Goal: Find specific page/section: Find specific page/section

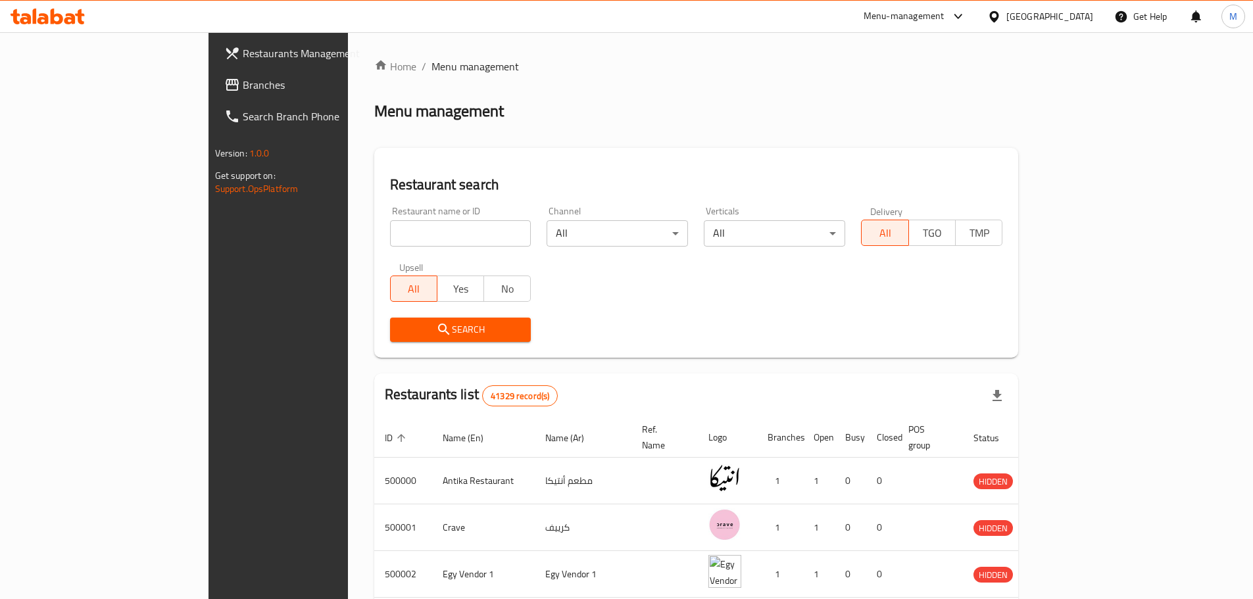
drag, startPoint x: 91, startPoint y: 86, endPoint x: 87, endPoint y: 78, distance: 8.6
click at [243, 84] on span "Branches" at bounding box center [325, 85] width 164 height 16
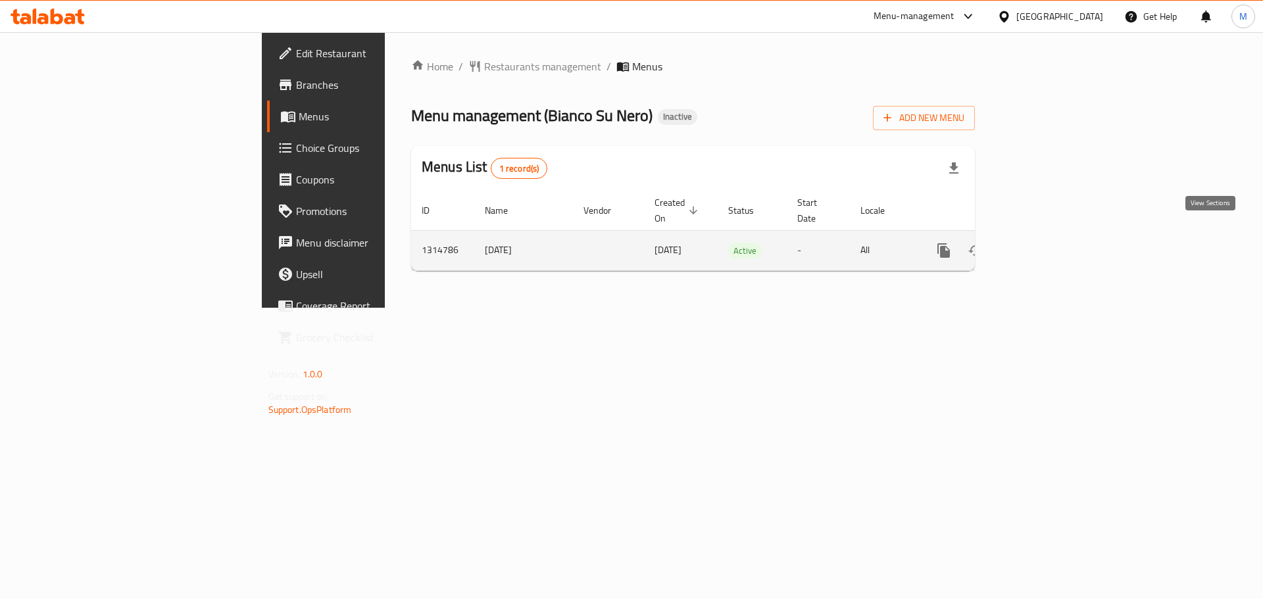
click at [1055, 236] on link "enhanced table" at bounding box center [1039, 251] width 32 height 32
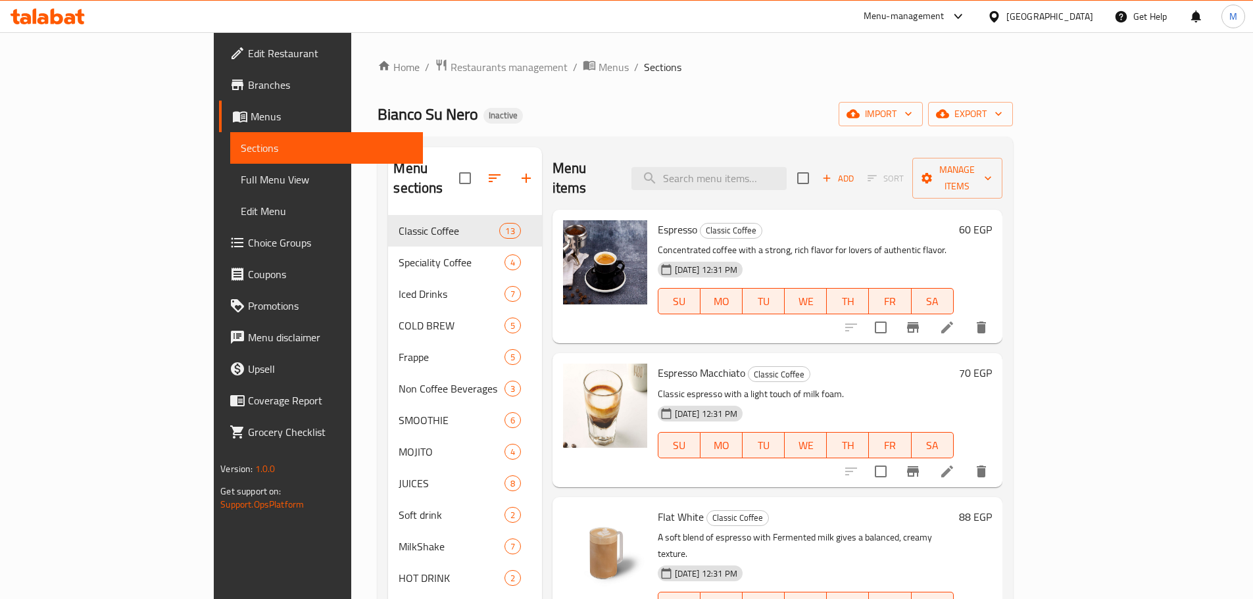
click at [241, 180] on span "Full Menu View" at bounding box center [327, 180] width 172 height 16
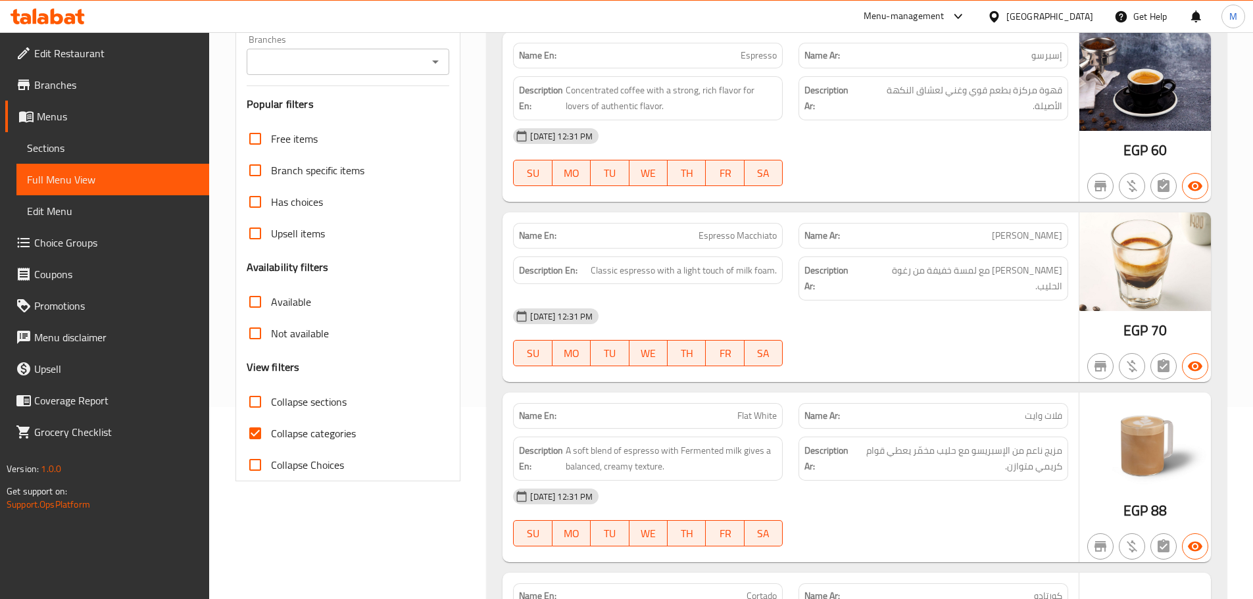
scroll to position [263, 0]
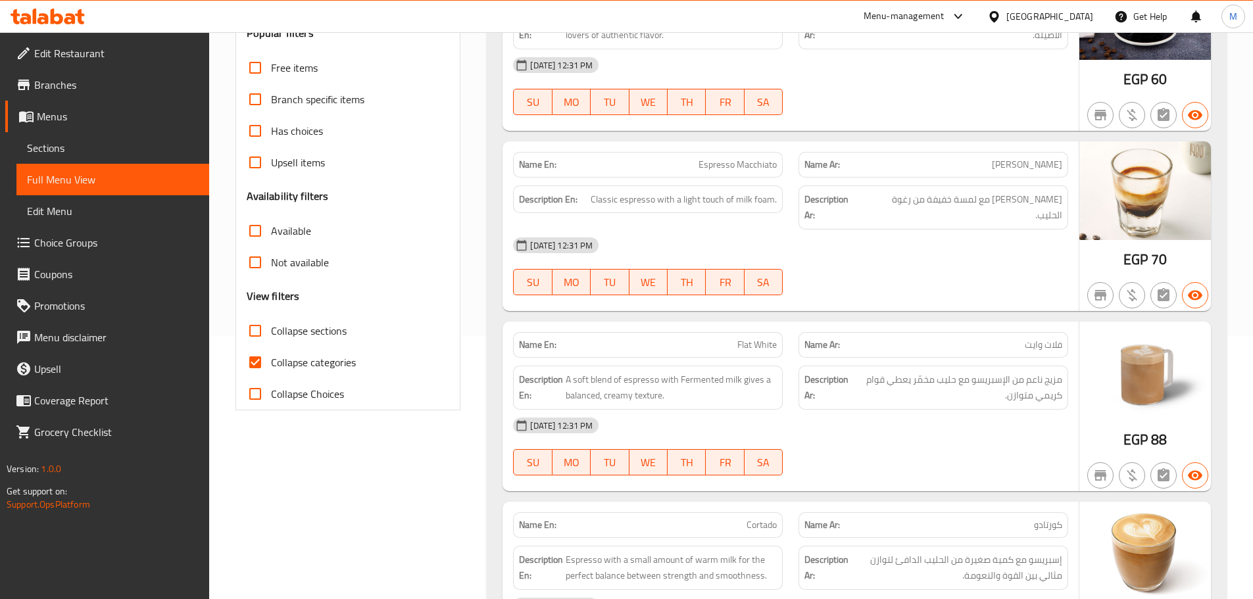
click at [289, 351] on label "Collapse categories" at bounding box center [297, 363] width 116 height 32
click at [271, 351] on input "Collapse categories" at bounding box center [255, 363] width 32 height 32
checkbox input "false"
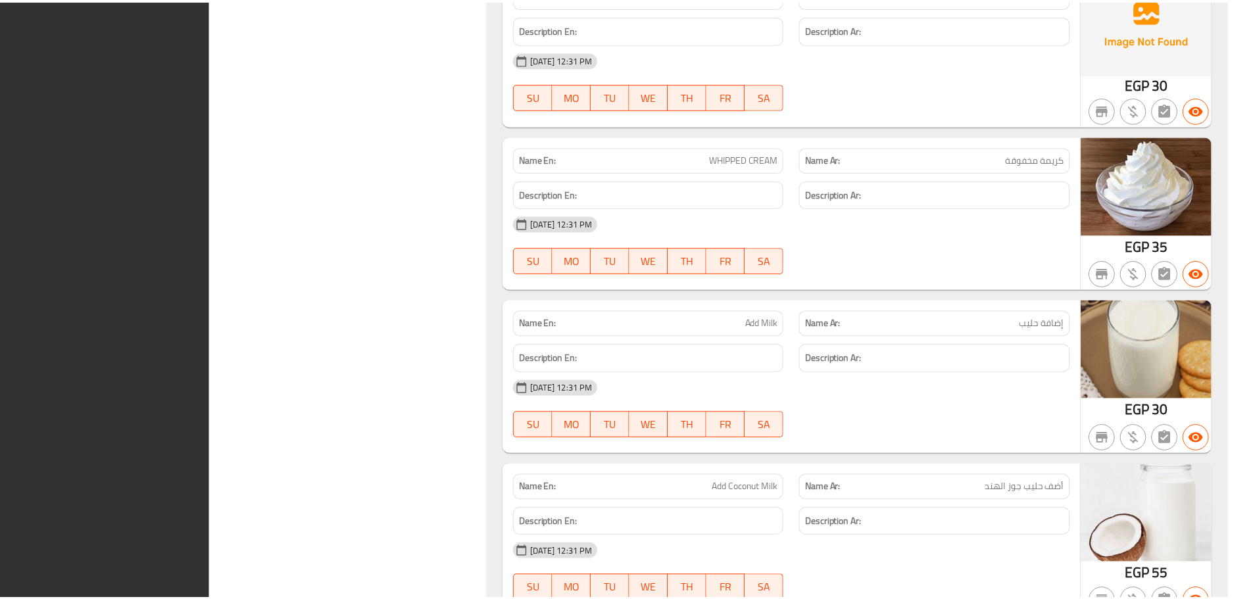
scroll to position [13616, 0]
